Goal: Navigation & Orientation: Understand site structure

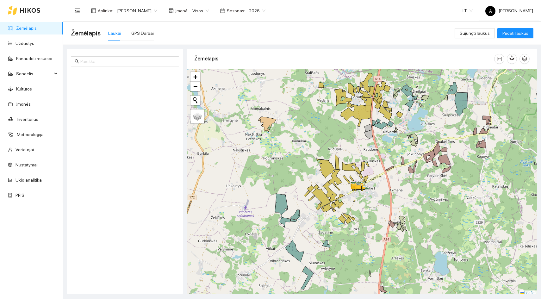
scroll to position [2, 0]
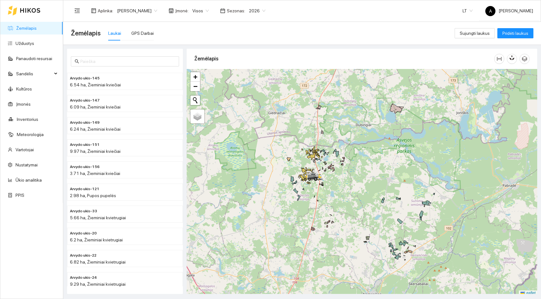
scroll to position [2, 0]
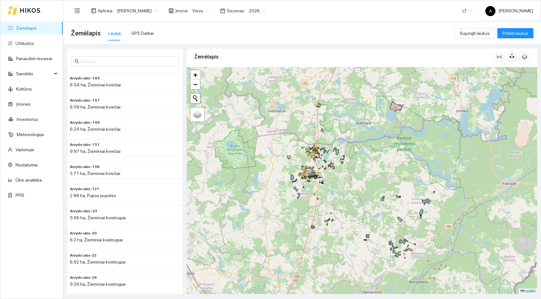
drag, startPoint x: 380, startPoint y: 144, endPoint x: 298, endPoint y: 143, distance: 82.3
click at [298, 143] on div at bounding box center [362, 180] width 351 height 227
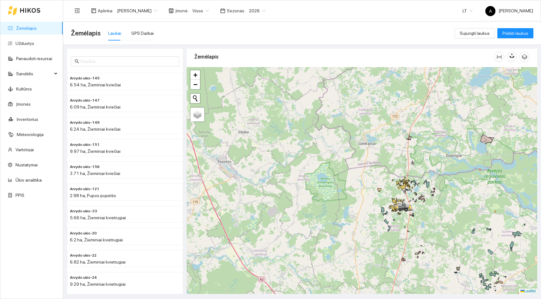
drag, startPoint x: 284, startPoint y: 176, endPoint x: 464, endPoint y: 209, distance: 183.0
click at [464, 209] on div at bounding box center [362, 180] width 351 height 227
click at [386, 186] on div at bounding box center [362, 180] width 351 height 227
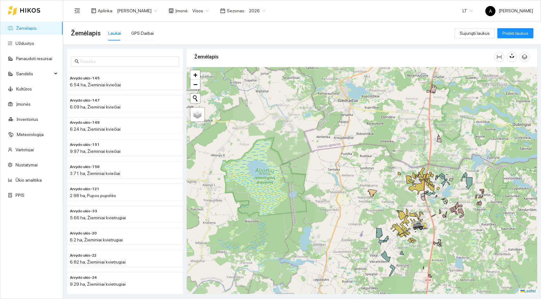
click at [382, 190] on div at bounding box center [362, 180] width 351 height 227
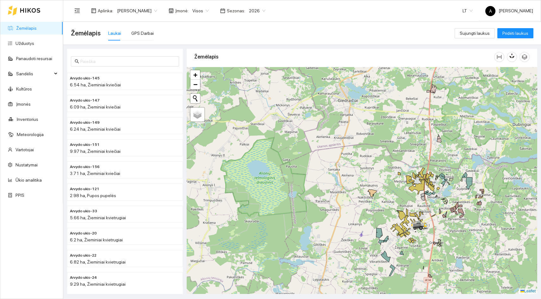
click at [382, 190] on div at bounding box center [362, 180] width 351 height 227
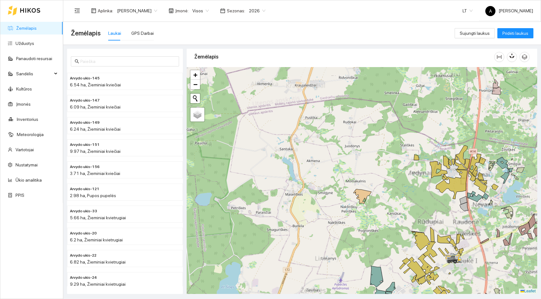
click at [382, 190] on div at bounding box center [362, 180] width 351 height 227
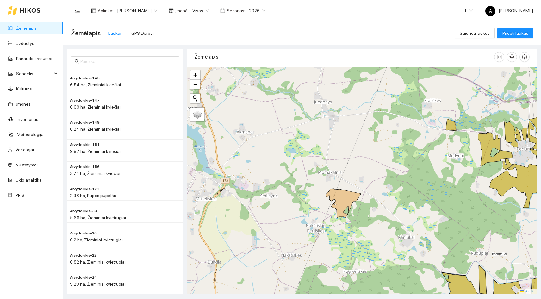
click at [371, 201] on div at bounding box center [362, 180] width 351 height 227
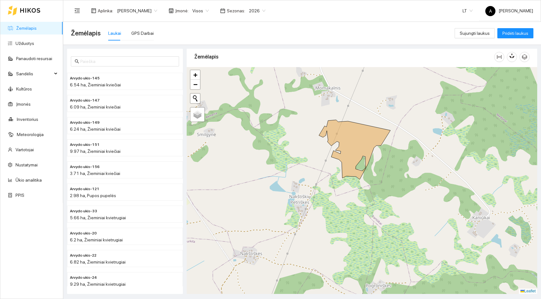
drag, startPoint x: 354, startPoint y: 215, endPoint x: 393, endPoint y: 158, distance: 68.8
click at [393, 158] on div at bounding box center [362, 180] width 351 height 227
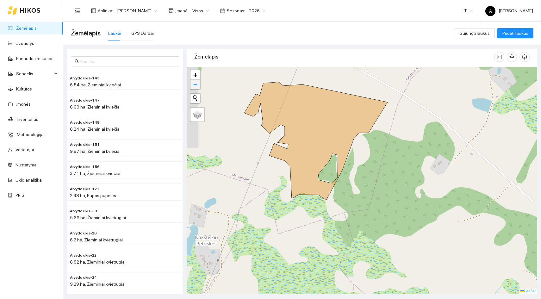
click at [196, 85] on span "−" at bounding box center [195, 84] width 4 height 8
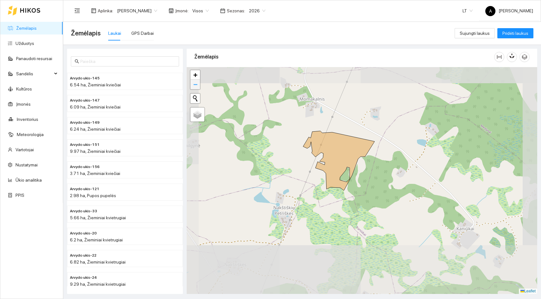
click at [196, 85] on span "−" at bounding box center [195, 84] width 4 height 8
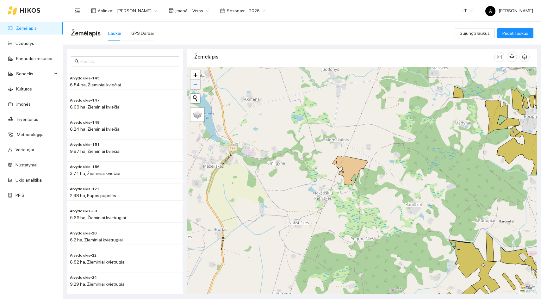
click at [196, 85] on span "−" at bounding box center [195, 84] width 4 height 8
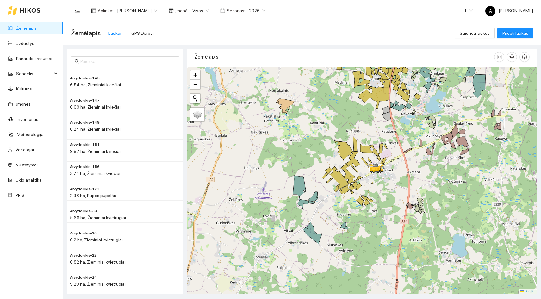
drag, startPoint x: 406, startPoint y: 201, endPoint x: 335, endPoint y: 132, distance: 99.4
click at [335, 132] on div at bounding box center [362, 180] width 351 height 227
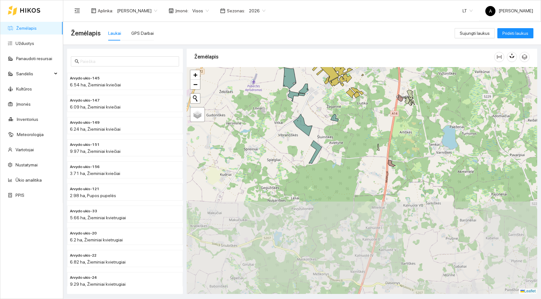
drag, startPoint x: 421, startPoint y: 265, endPoint x: 405, endPoint y: 133, distance: 132.9
click at [405, 133] on div at bounding box center [362, 180] width 351 height 227
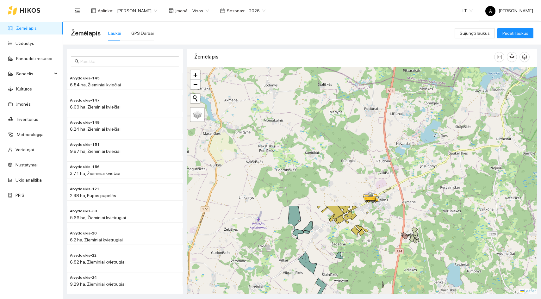
drag, startPoint x: 422, startPoint y: 138, endPoint x: 432, endPoint y: 299, distance: 162.1
click at [432, 299] on html "Žemėlapis Užduotys Panaudoti resursai Sandėlis Kultūros Įmonės Inventorius Mete…" at bounding box center [270, 149] width 541 height 299
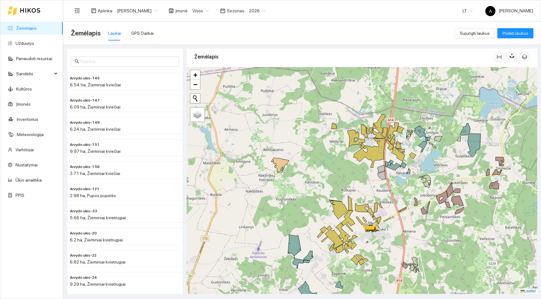
drag, startPoint x: 407, startPoint y: 163, endPoint x: 407, endPoint y: 192, distance: 29.1
click at [407, 192] on div at bounding box center [362, 180] width 351 height 227
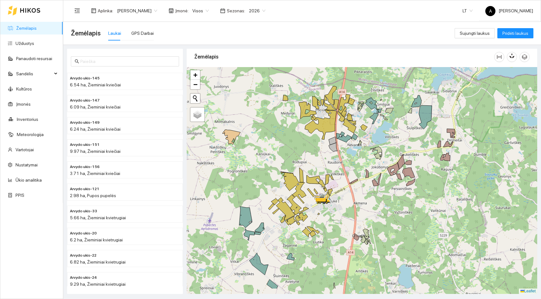
drag, startPoint x: 472, startPoint y: 154, endPoint x: 423, endPoint y: 125, distance: 57.0
click at [423, 125] on icon at bounding box center [425, 117] width 13 height 24
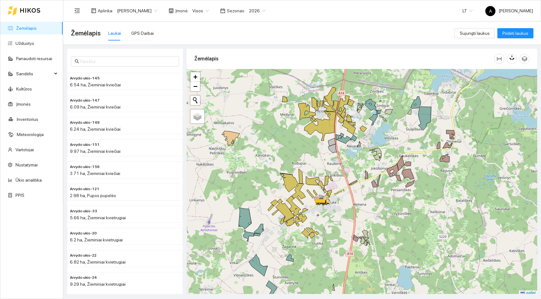
scroll to position [2, 0]
